Goal: Task Accomplishment & Management: Complete application form

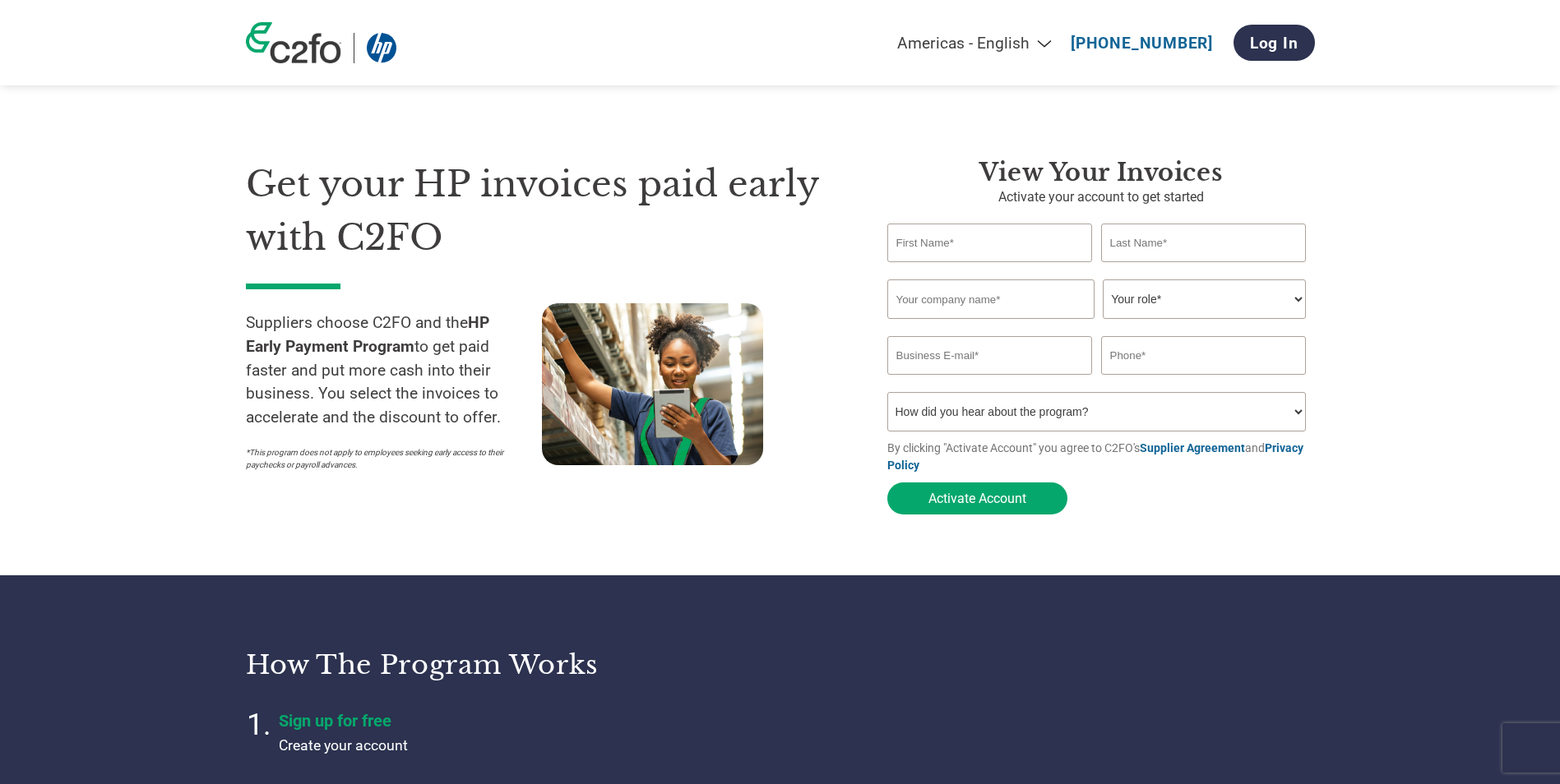
click at [1006, 56] on div "Americas - English Américas - Español [GEOGRAPHIC_DATA] - Português [GEOGRAPHIC…" at bounding box center [989, 42] width 650 height 53
click at [1006, 50] on select "Americas - English Américas - Español [GEOGRAPHIC_DATA] - Português [GEOGRAPHIC…" at bounding box center [871, 43] width 381 height 19
select select "en-AP"
click at [681, 34] on select "Americas - English Américas - Español [GEOGRAPHIC_DATA] - Português [GEOGRAPHIC…" at bounding box center [871, 43] width 381 height 19
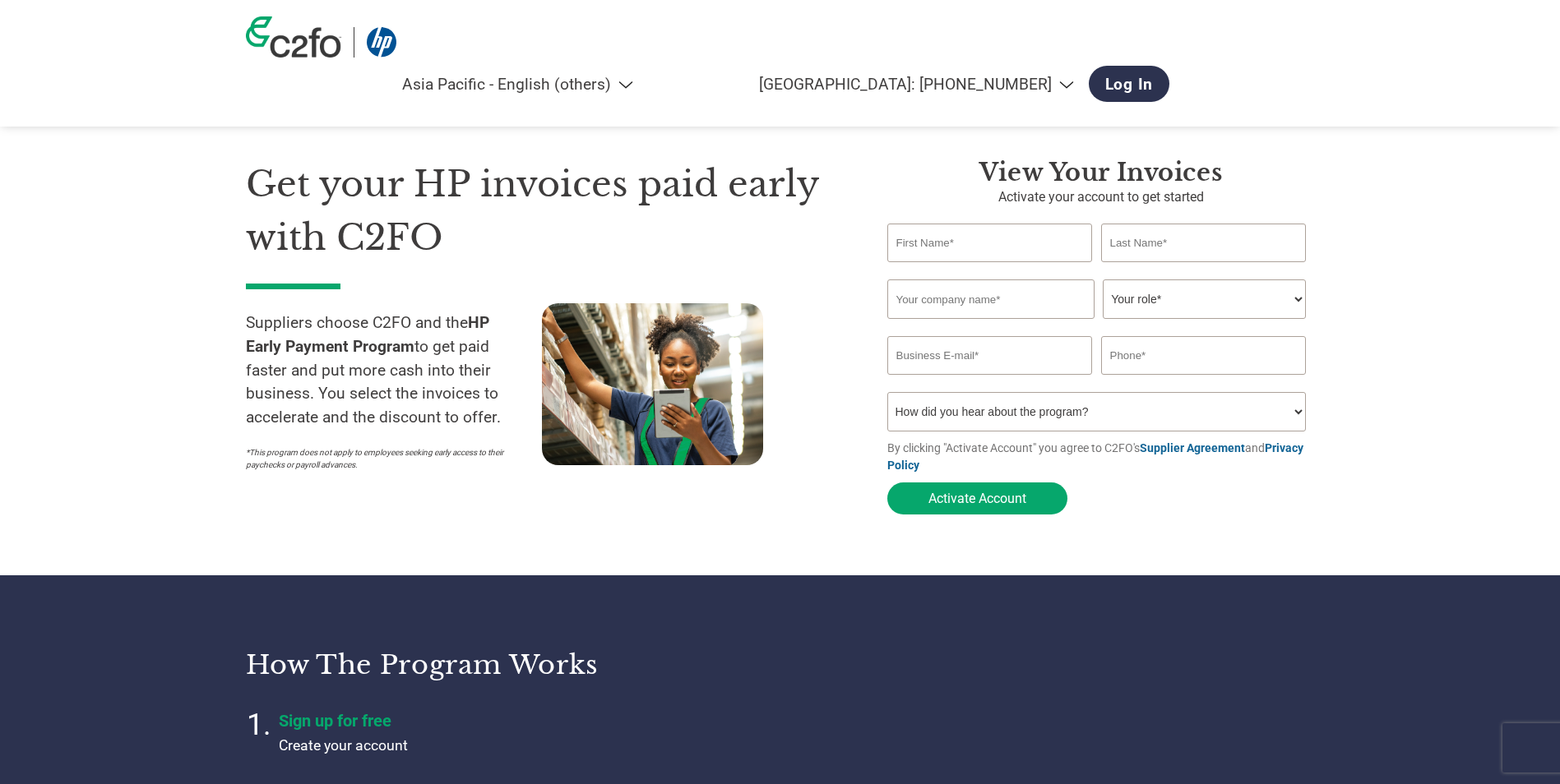
click at [880, 179] on div "View your invoices Activate your account to get started Invalid first name or f…" at bounding box center [1088, 341] width 452 height 365
click at [909, 241] on input "text" at bounding box center [990, 243] width 205 height 39
type input "XUE ROU"
type input "OOI"
type input "Rolling Wireless Pte. Ltd."
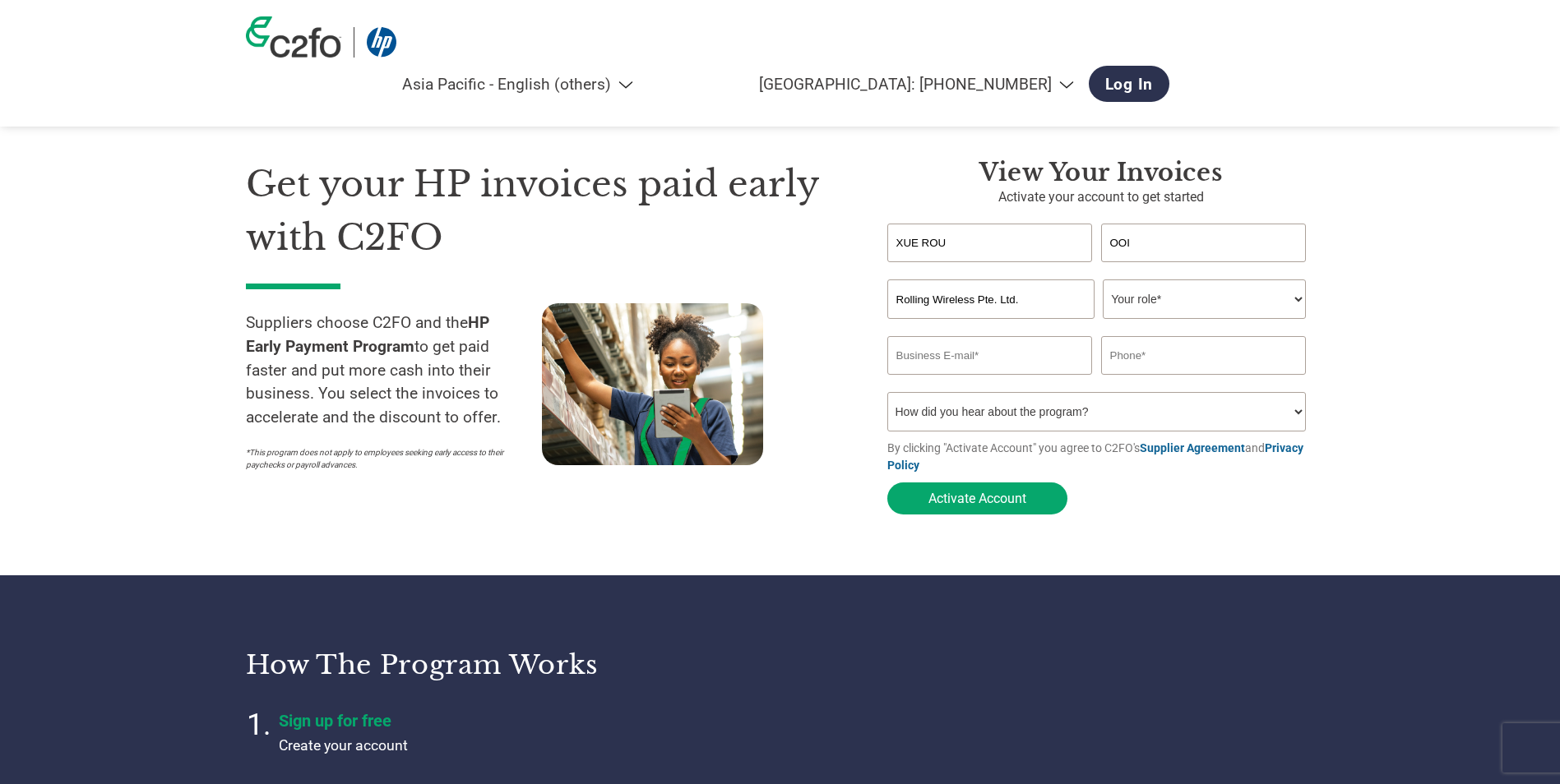
type input "[EMAIL_ADDRESS][DOMAIN_NAME]"
type input "83540209"
click at [1111, 360] on input "83540209" at bounding box center [1204, 355] width 205 height 39
click at [1148, 296] on select "Your role* CFO Controller Credit Manager Finance Director Treasurer CEO Preside…" at bounding box center [1204, 299] width 203 height 40
select select "TREASURER"
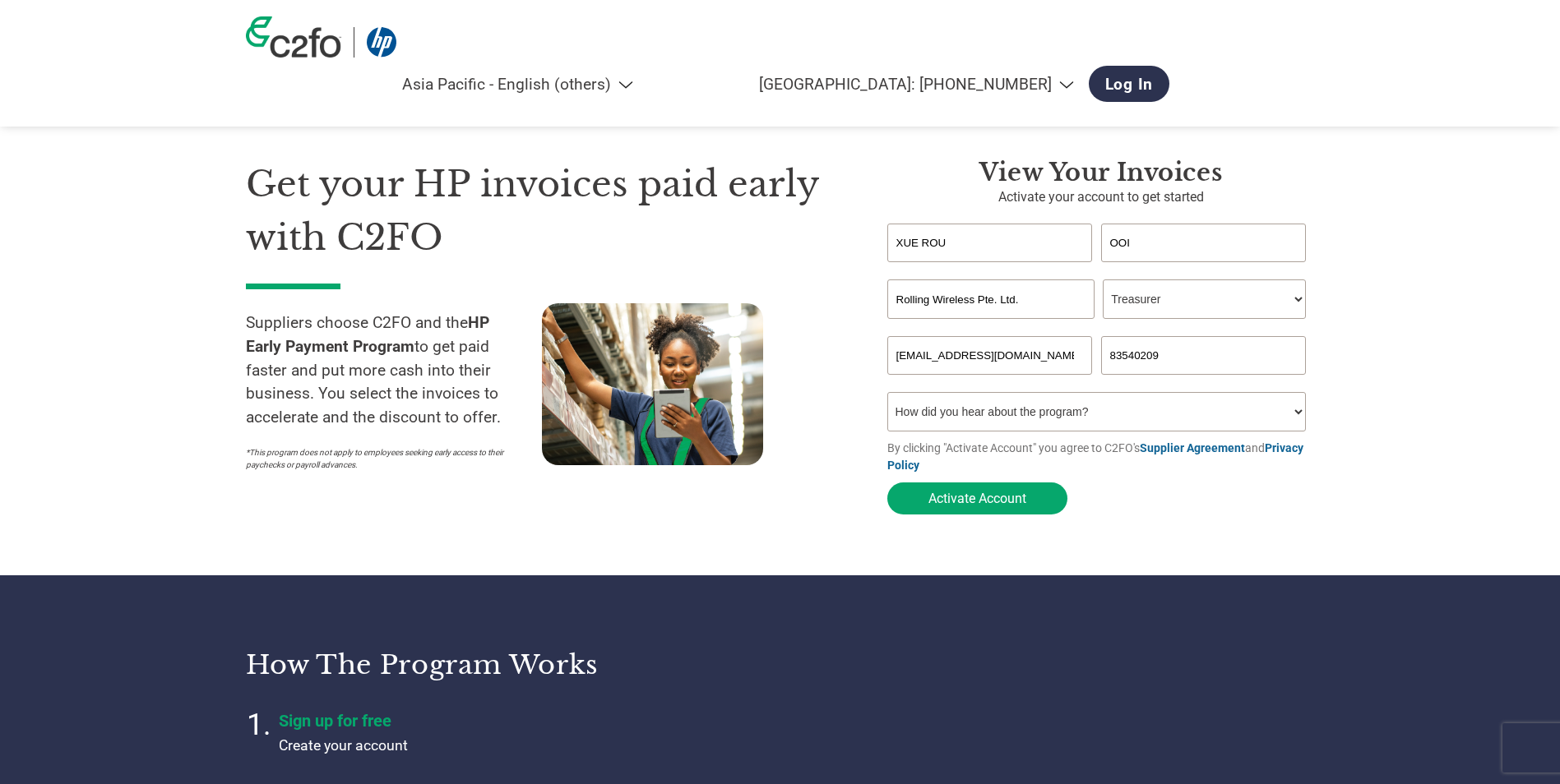
click at [1102, 281] on select "Your role* CFO Controller Credit Manager Finance Director Treasurer CEO Preside…" at bounding box center [1204, 299] width 203 height 40
click at [1199, 270] on div "Invalid last name or last name is too long" at bounding box center [1204, 268] width 205 height 9
click at [1199, 286] on select "Your role* CFO Controller Credit Manager Finance Director Treasurer CEO Preside…" at bounding box center [1204, 299] width 203 height 40
click at [1102, 281] on select "Your role* CFO Controller Credit Manager Finance Director Treasurer CEO Preside…" at bounding box center [1204, 299] width 203 height 40
click at [1356, 421] on section "Get your HP invoices paid early with C2FO Suppliers choose C2FO and the HP Earl…" at bounding box center [780, 321] width 1560 height 510
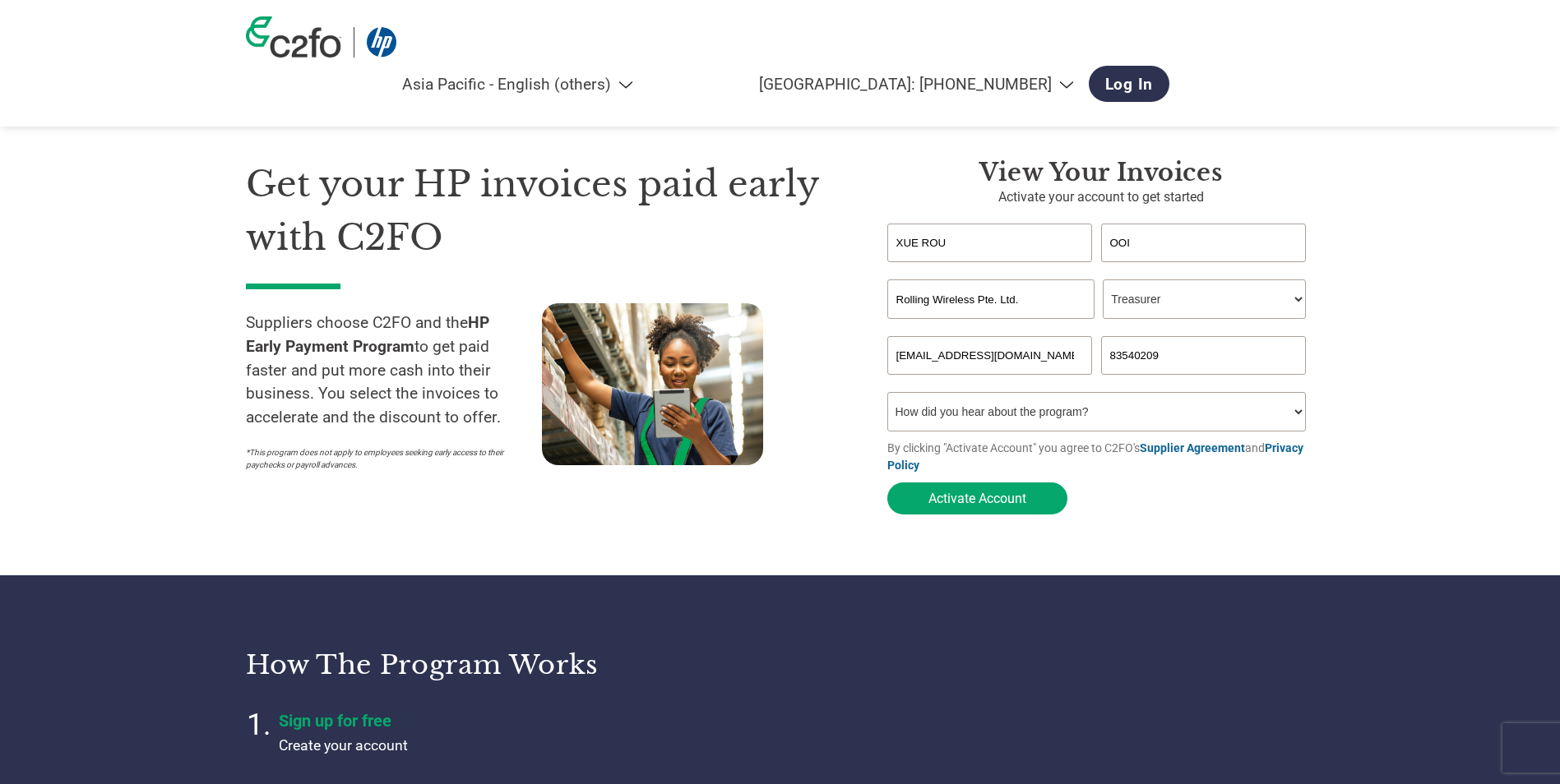
click at [1239, 417] on select "How did you hear about the program? Received a letter Email Social Media Online…" at bounding box center [1098, 412] width 420 height 40
select select "Family/Friend/Acquaintance"
click at [888, 397] on select "How did you hear about the program? Received a letter Email Social Media Online…" at bounding box center [1098, 412] width 420 height 40
click at [1152, 515] on form "XUE ROU OOI Invalid first name or first name is too long Invalid last name or l…" at bounding box center [1102, 374] width 427 height 299
click at [1028, 399] on select "How did you hear about the program? Received a letter Email Social Media Online…" at bounding box center [1098, 412] width 420 height 40
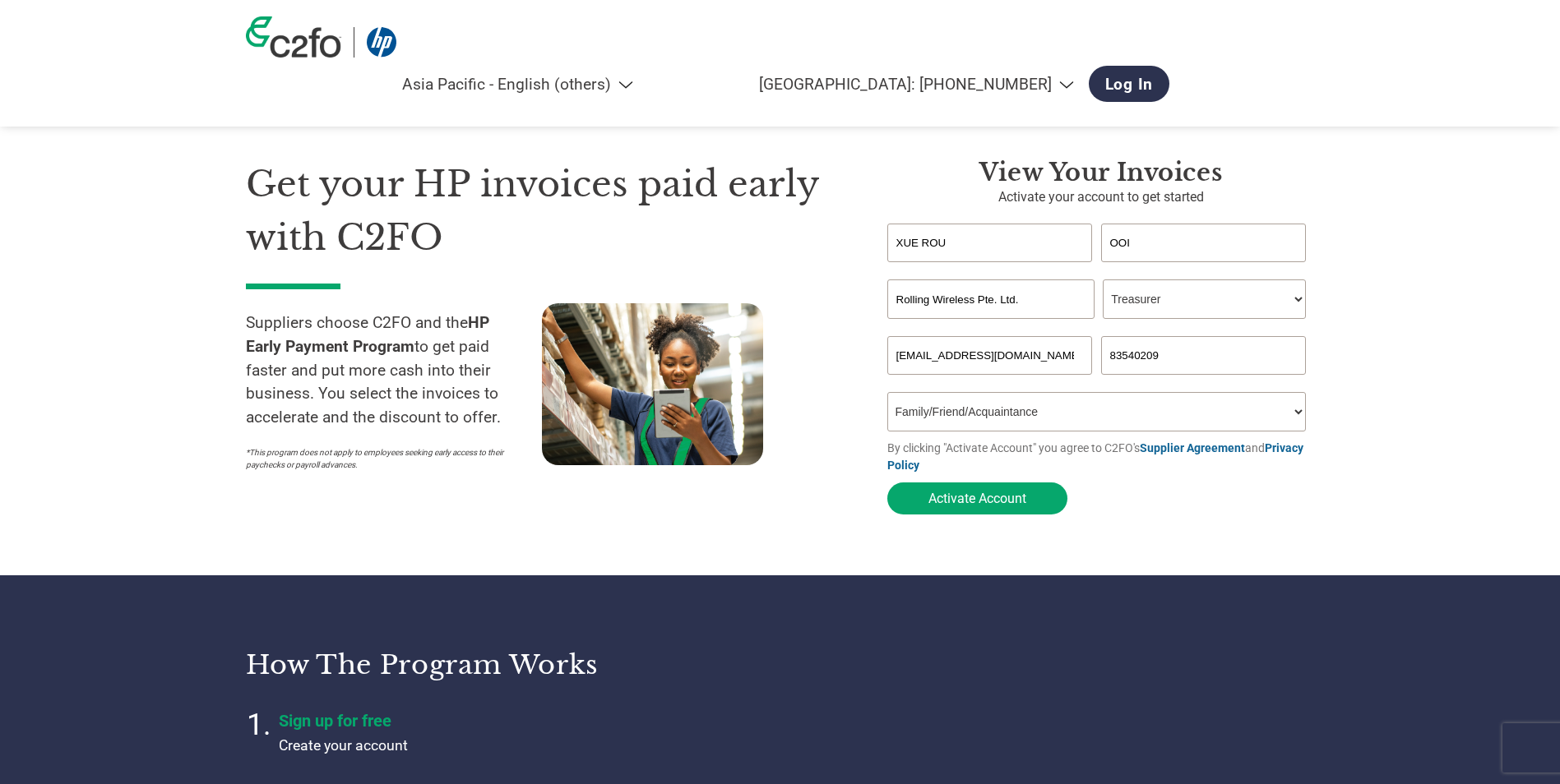
click at [888, 397] on select "How did you hear about the program? Received a letter Email Social Media Online…" at bounding box center [1098, 412] width 420 height 40
click at [1381, 403] on section "Get your HP invoices paid early with C2FO Suppliers choose C2FO and the HP Earl…" at bounding box center [780, 321] width 1560 height 510
click at [1017, 509] on button "Activate Account" at bounding box center [977, 499] width 180 height 32
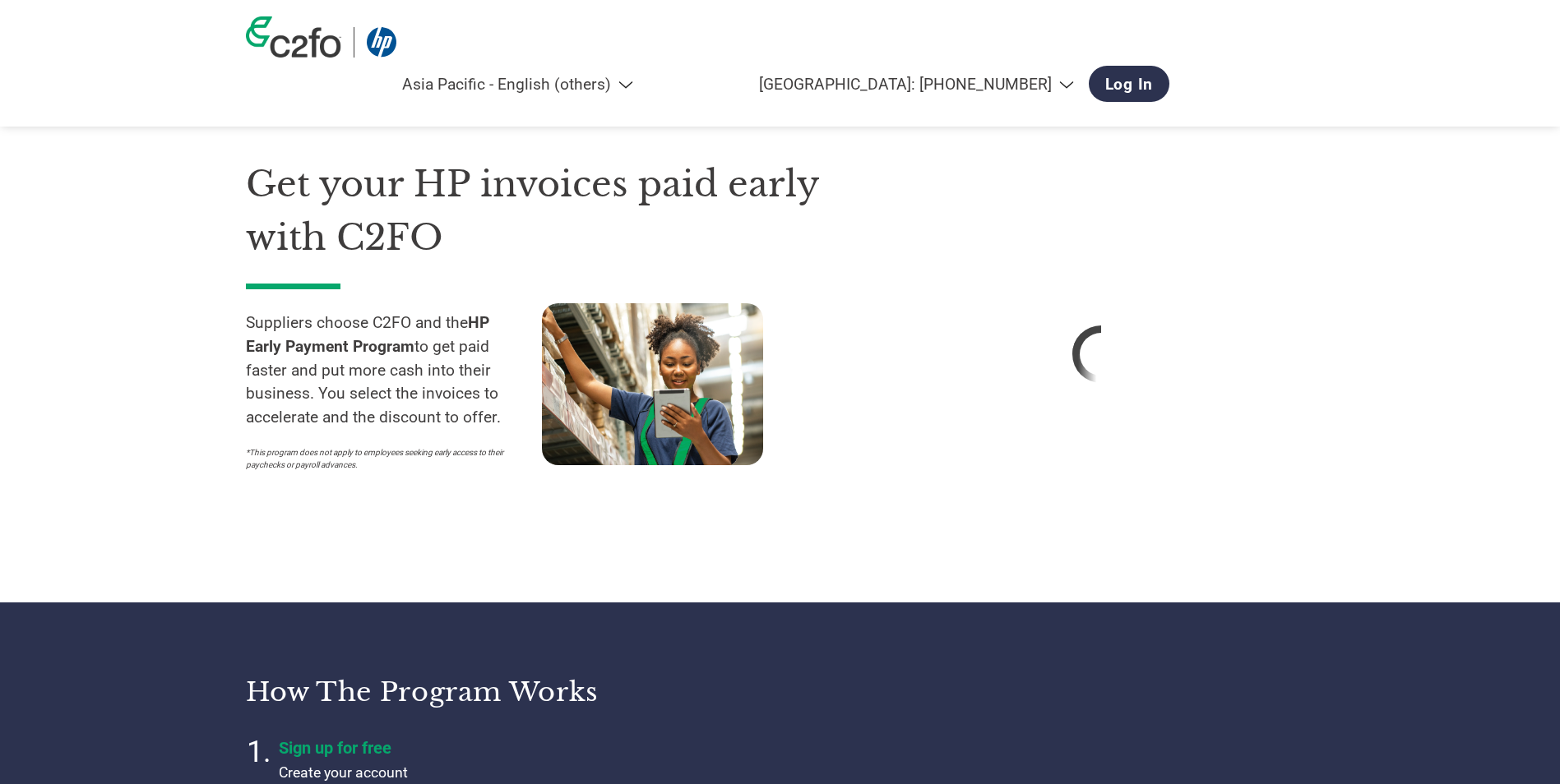
select select "en-AP"
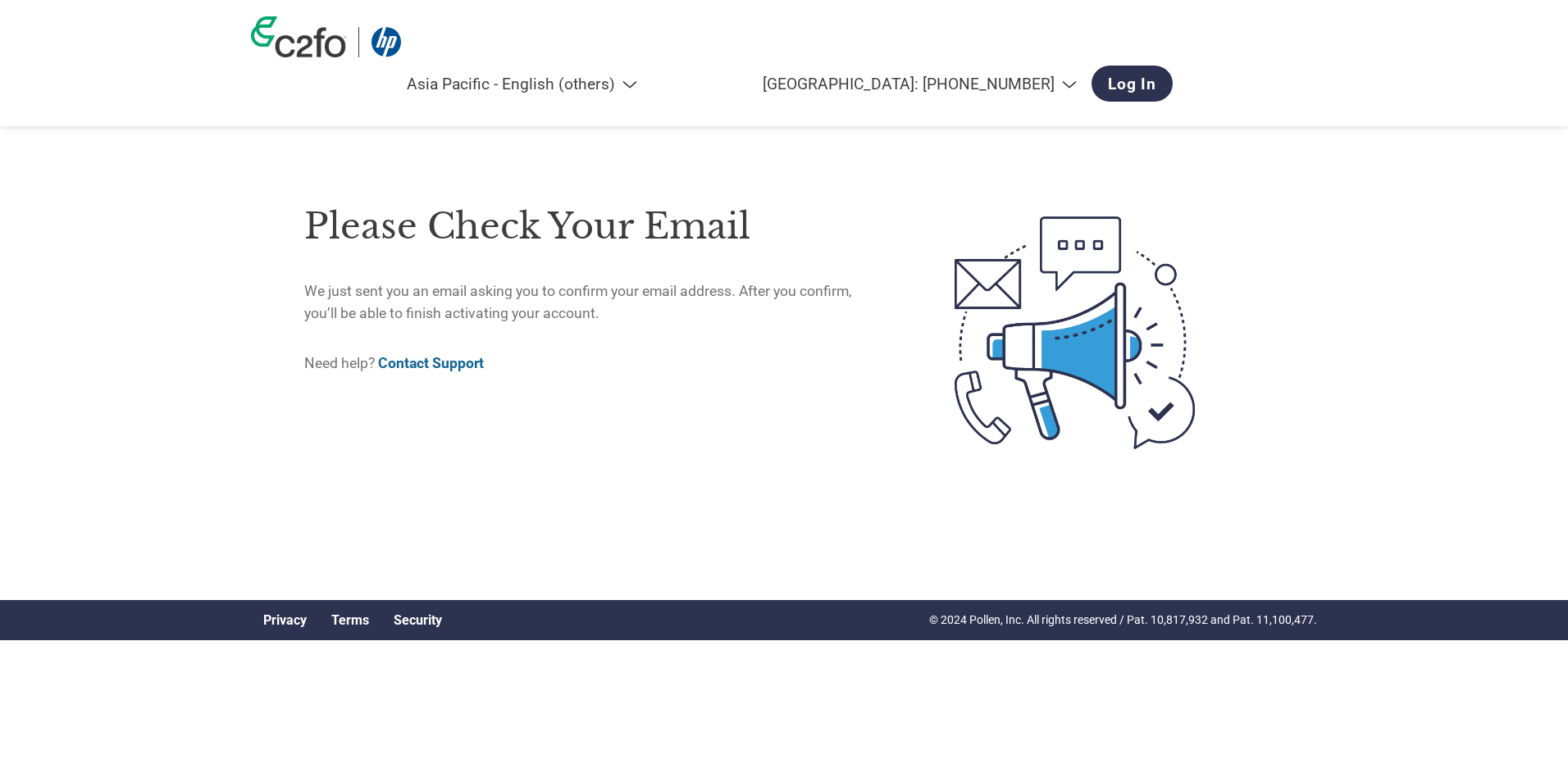
click at [1064, 13] on div "Americas - English Américas - Español Américas - Português Amériques - Français…" at bounding box center [784, 63] width 1091 height 127
click at [1068, 74] on select "Indonesia: +62 2130 208098 Thailand: +66 2460 6716 Malaysia: +60 11 1700 0685 S…" at bounding box center [873, 84] width 427 height 19
select select "sg"
click at [1173, 66] on link "Log In" at bounding box center [1132, 84] width 81 height 36
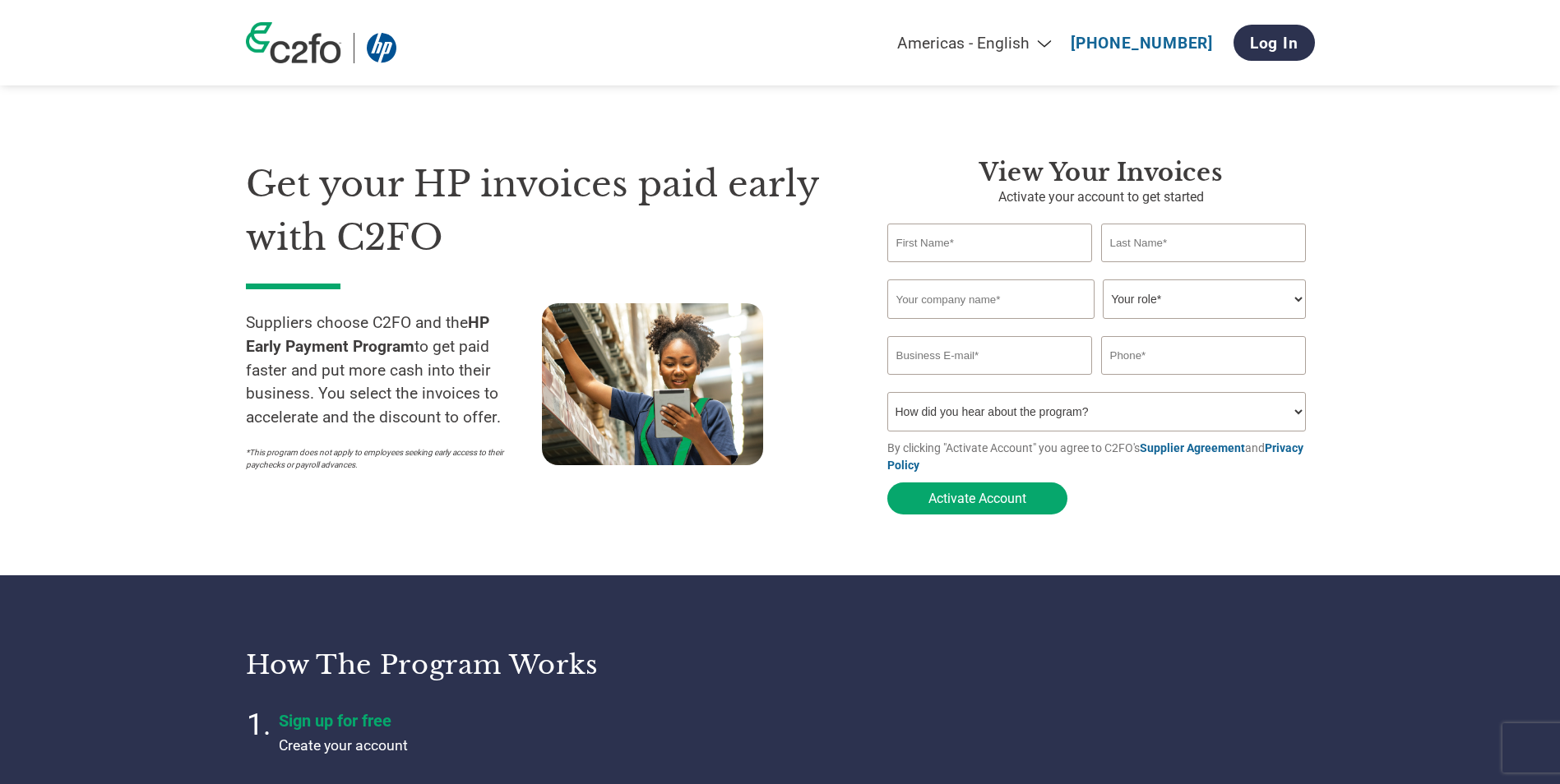
click at [1040, 244] on input "text" at bounding box center [990, 243] width 205 height 39
type input "XUE ROU"
type input "OOI"
type input "Rolling Wireless Pte. Ltd."
type input "[EMAIL_ADDRESS][DOMAIN_NAME]"
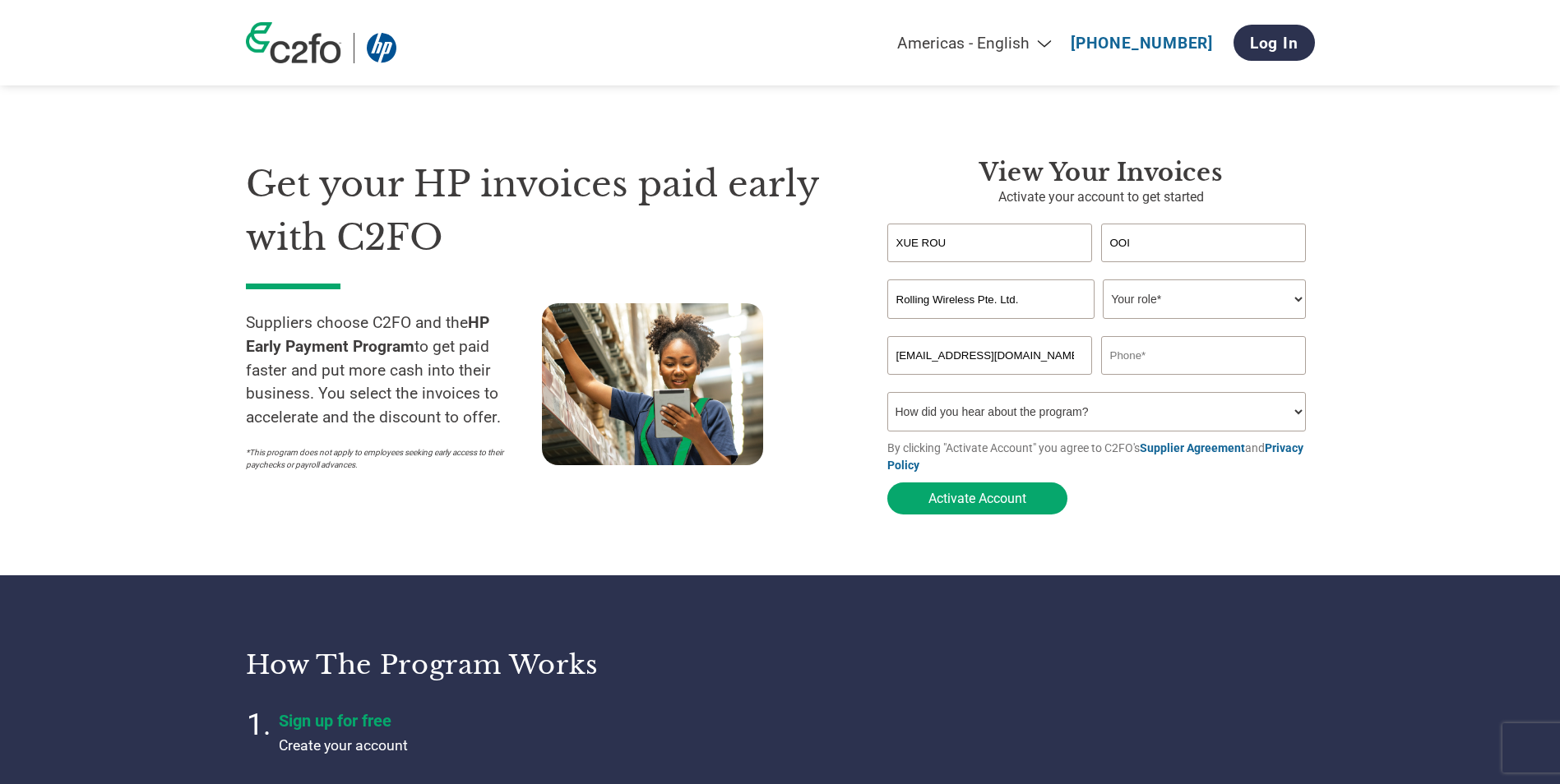
type input "83540209"
drag, startPoint x: 896, startPoint y: 360, endPoint x: 947, endPoint y: 360, distance: 51.0
click at [947, 360] on input "[EMAIL_ADDRESS][DOMAIN_NAME]" at bounding box center [990, 355] width 205 height 39
click at [863, 368] on div "View Your Invoices Activate your account to get started XUE ROU [PERSON_NAME] I…" at bounding box center [1088, 341] width 452 height 365
drag, startPoint x: 1057, startPoint y: 359, endPoint x: 869, endPoint y: 348, distance: 188.3
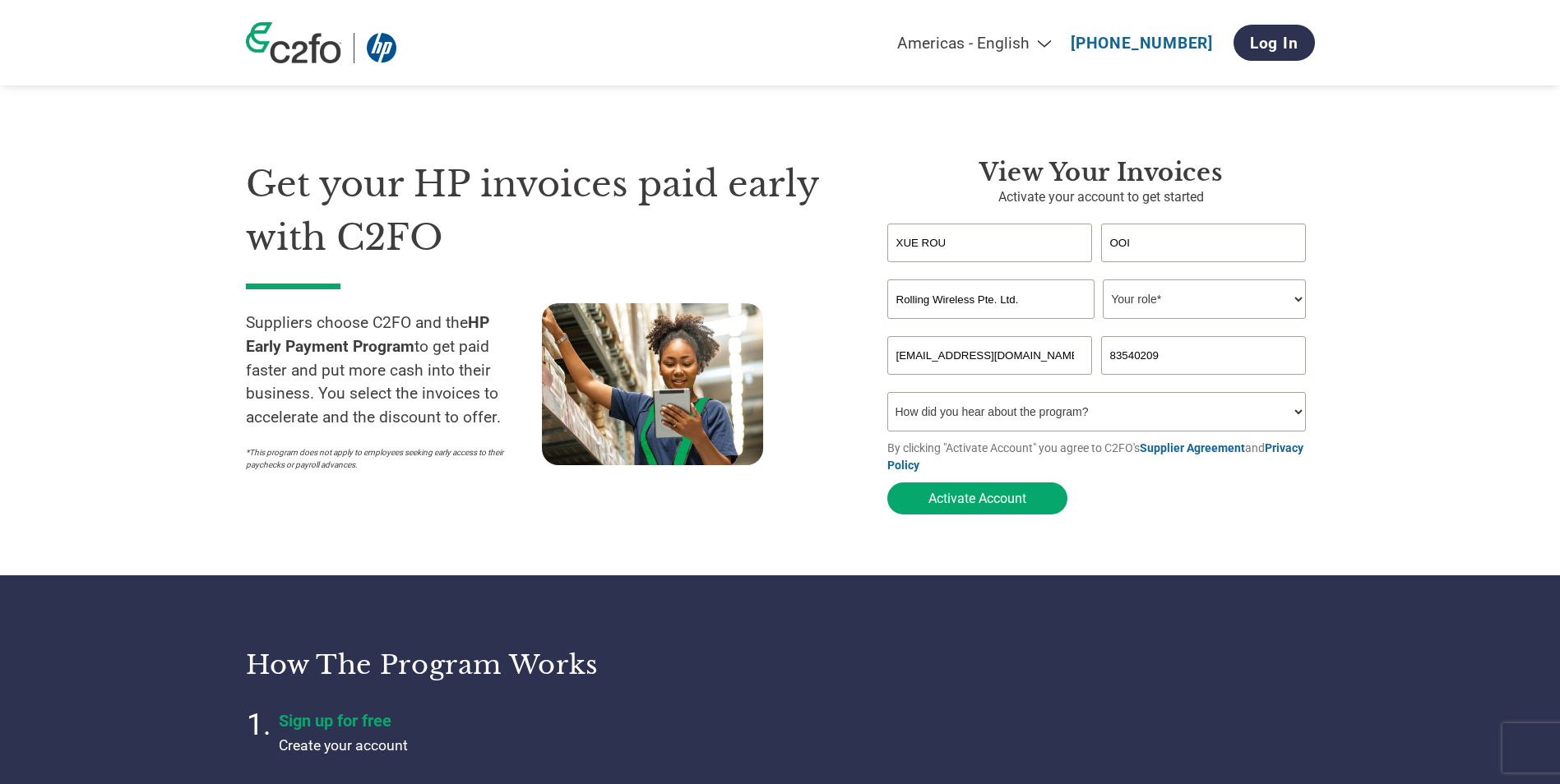
click at [869, 348] on div "View Your Invoices Activate your account to get started XUE ROU [PERSON_NAME] I…" at bounding box center [1088, 341] width 452 height 365
click at [868, 351] on div "View Your Invoices Activate your account to get started XUE ROU [PERSON_NAME] I…" at bounding box center [1088, 341] width 452 height 365
click at [987, 432] on select "How did you hear about the program? Received a letter Email Social Media Online…" at bounding box center [1098, 412] width 420 height 40
click at [989, 424] on select "How did you hear about the program? Received a letter Email Social Media Online…" at bounding box center [1098, 412] width 420 height 40
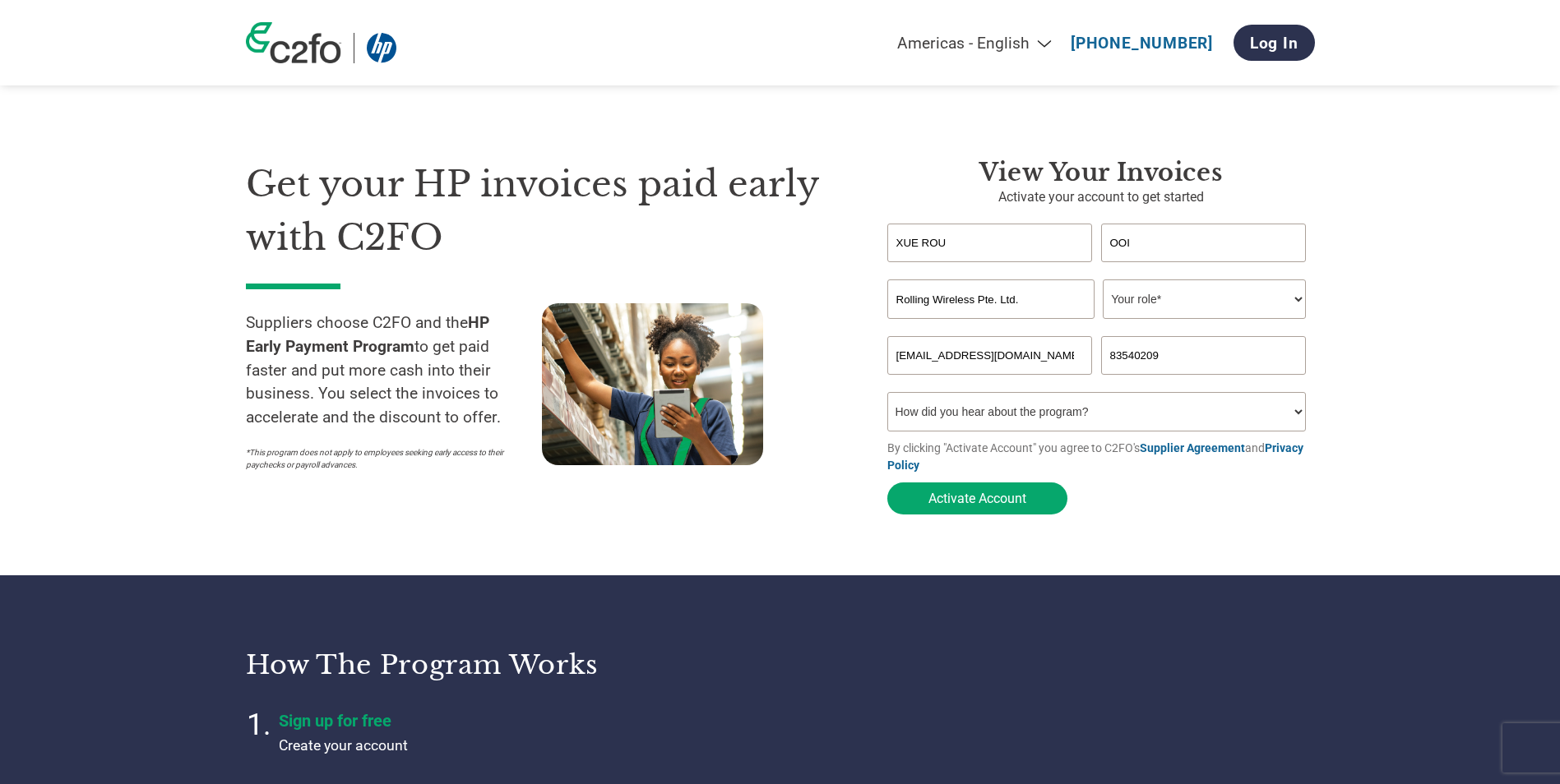
select select "Family/Friend/Acquaintance"
click at [888, 397] on select "How did you hear about the program? Received a letter Email Social Media Online…" at bounding box center [1098, 412] width 420 height 40
click at [833, 486] on div "Get your HP invoices paid early with C2FO Suppliers choose C2FO and the HP Earl…" at bounding box center [554, 341] width 617 height 365
drag, startPoint x: 952, startPoint y: 240, endPoint x: 903, endPoint y: 247, distance: 49.5
click at [903, 247] on input "XUE ROU" at bounding box center [990, 243] width 205 height 39
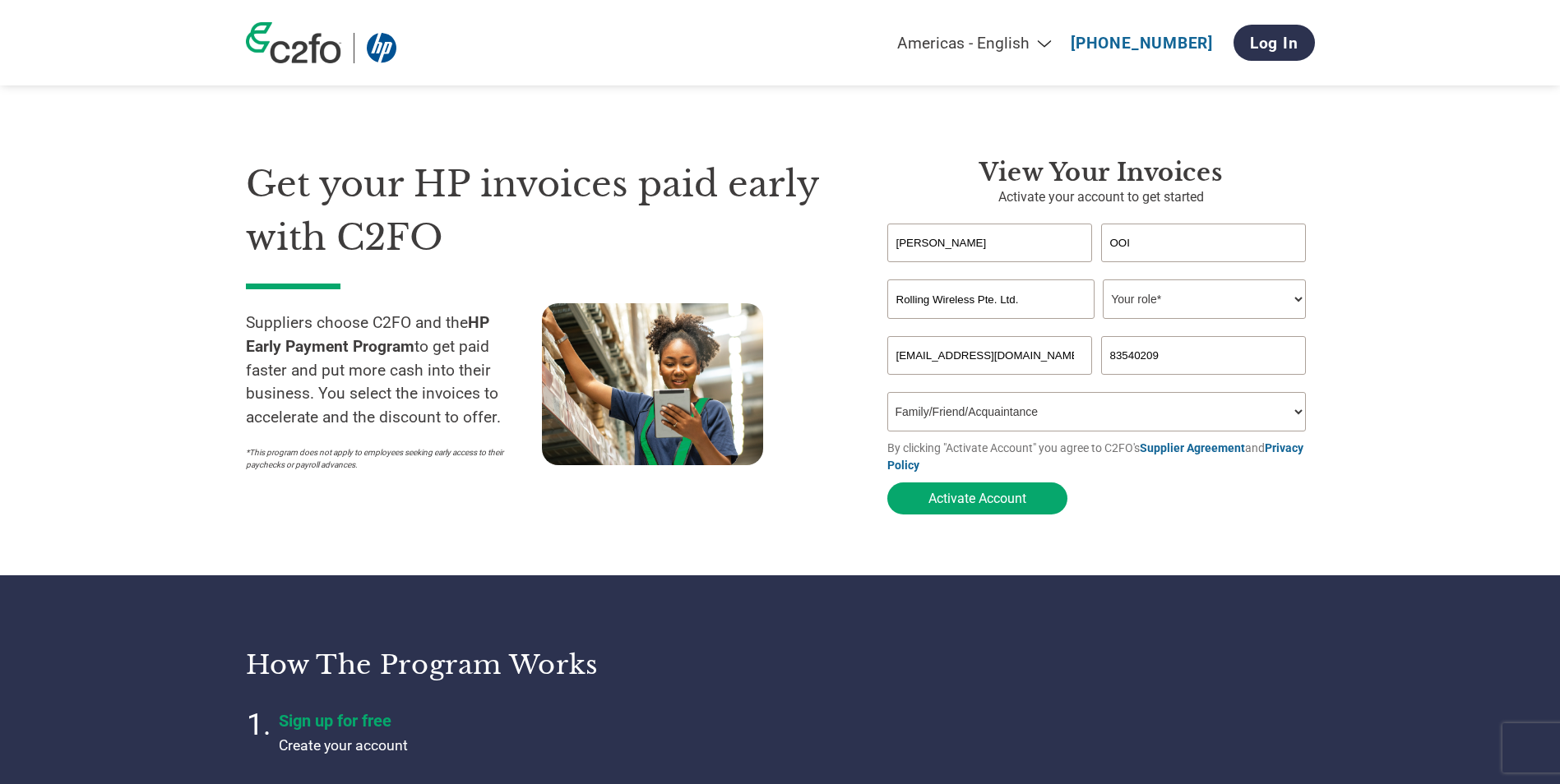
type input "[PERSON_NAME]"
type input "Ooi"
click at [878, 248] on div "View Your Invoices Activate your account to get started [PERSON_NAME] Invalid f…" at bounding box center [1088, 341] width 452 height 365
click at [1228, 293] on select "Your role* CFO Controller Credit Manager Finance Director Treasurer CEO Preside…" at bounding box center [1204, 299] width 203 height 40
select select "TREASURER"
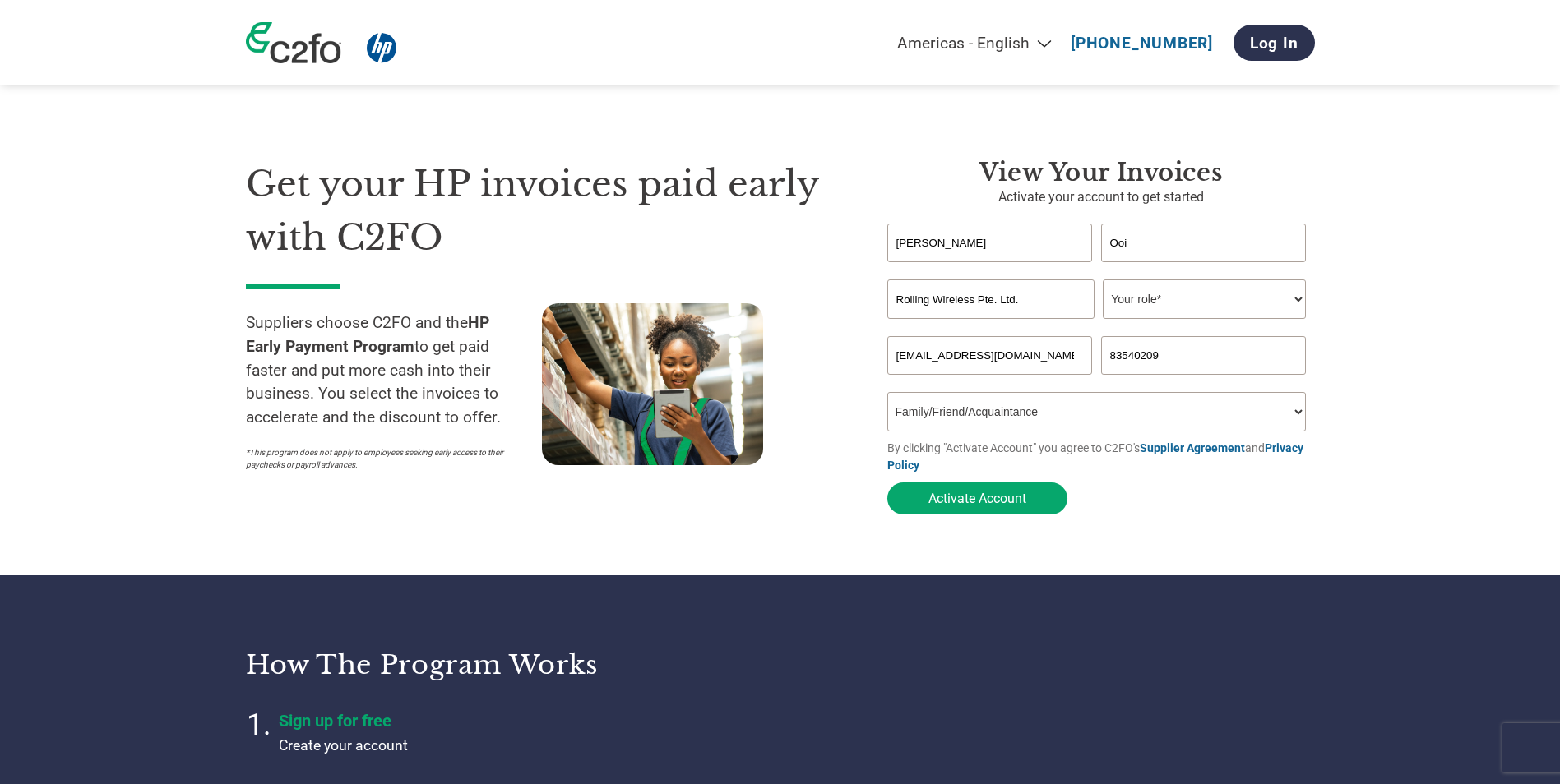
click at [1102, 281] on select "Your role* CFO Controller Credit Manager Finance Director Treasurer CEO Preside…" at bounding box center [1204, 299] width 203 height 40
click at [1481, 313] on section "Get your HP invoices paid early with C2FO Suppliers choose C2FO and the HP Earl…" at bounding box center [780, 321] width 1560 height 510
click at [986, 515] on button "Activate Account" at bounding box center [977, 499] width 180 height 32
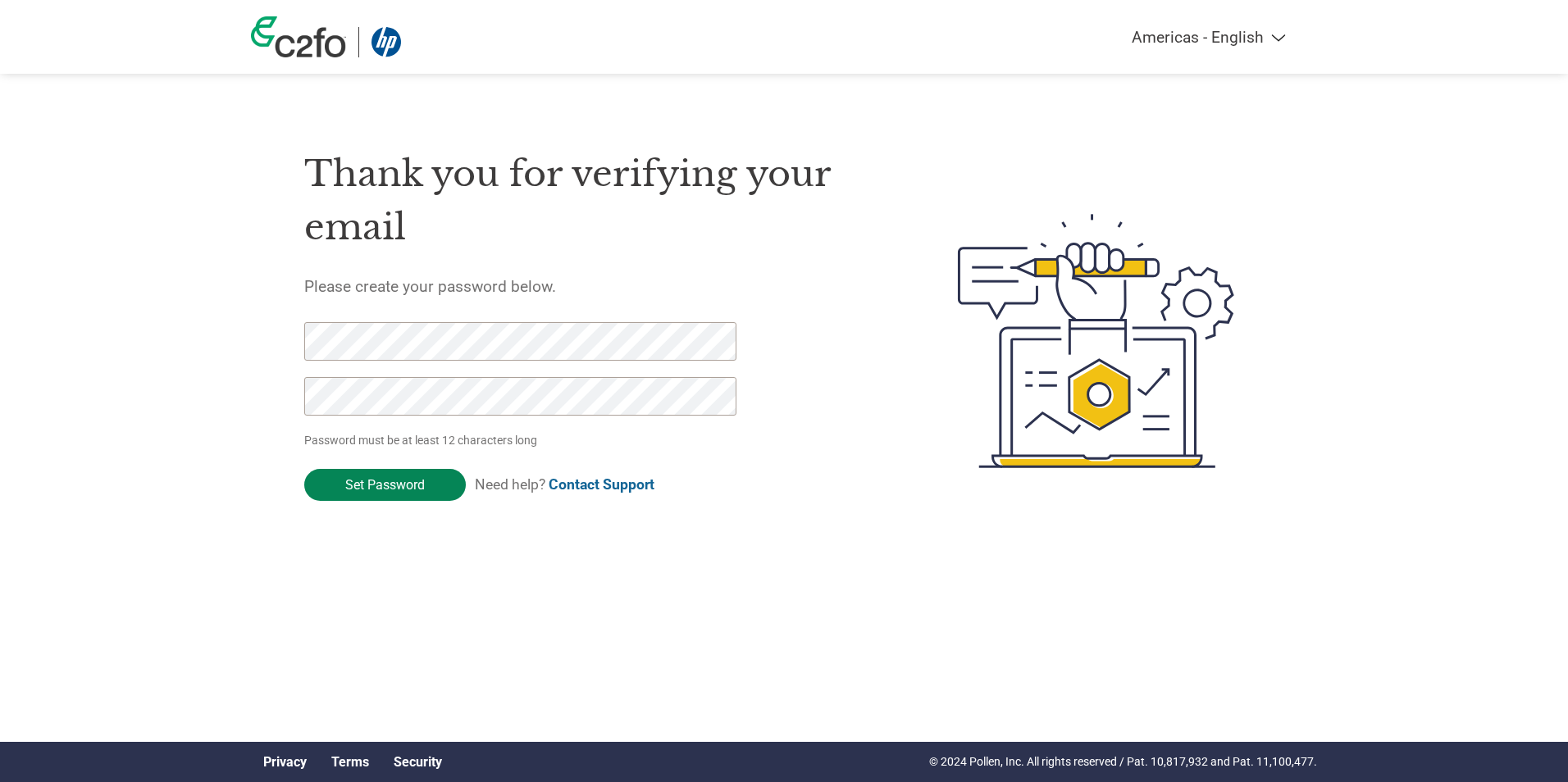
click at [395, 477] on input "Set Password" at bounding box center [385, 485] width 161 height 32
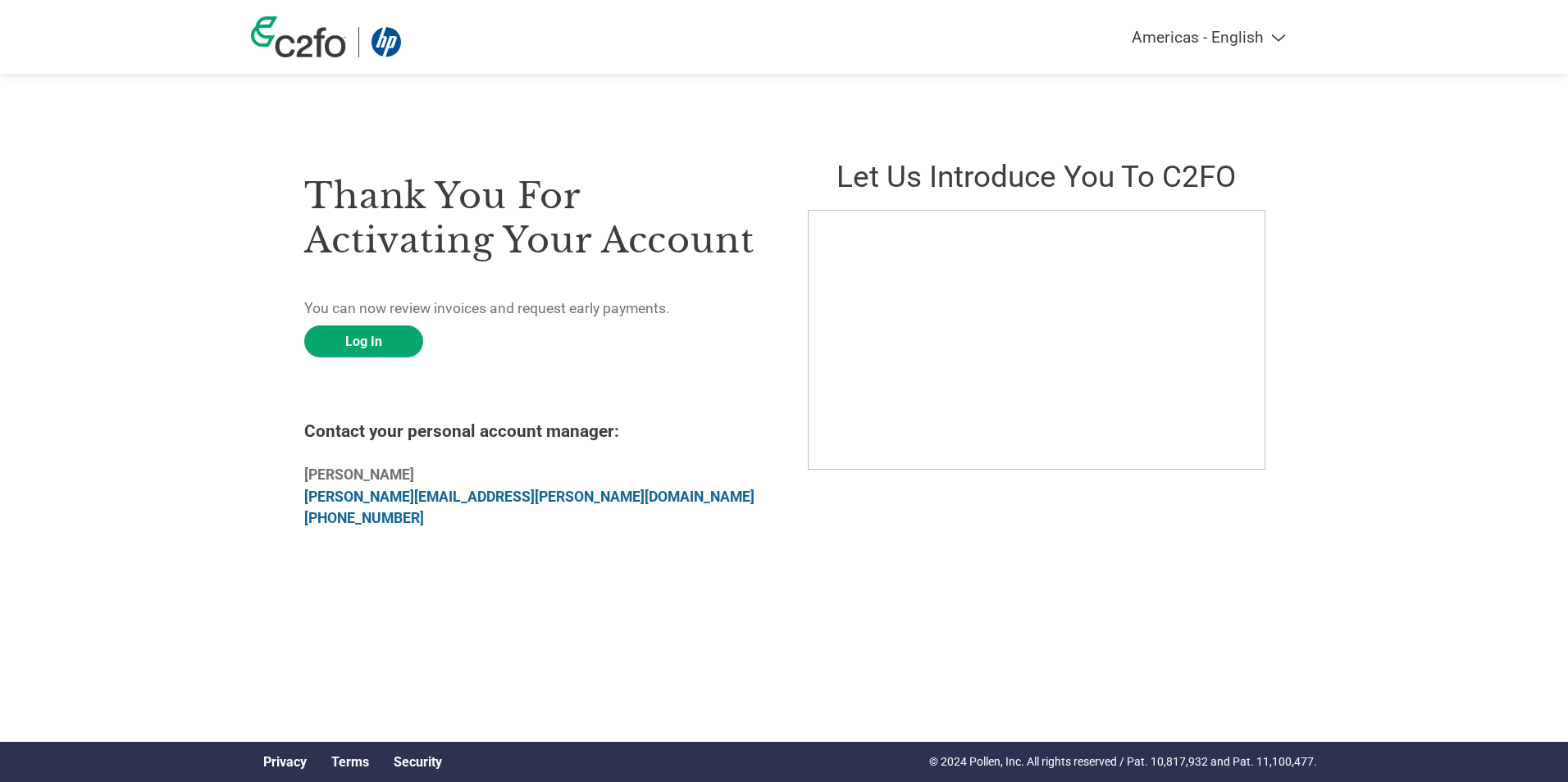
click at [631, 583] on html "Americas - English Américas - Español Américas - Português Amériques - Français…" at bounding box center [784, 308] width 1568 height 617
click at [397, 345] on link "Log In" at bounding box center [363, 342] width 119 height 32
